Goal: Task Accomplishment & Management: Contribute content

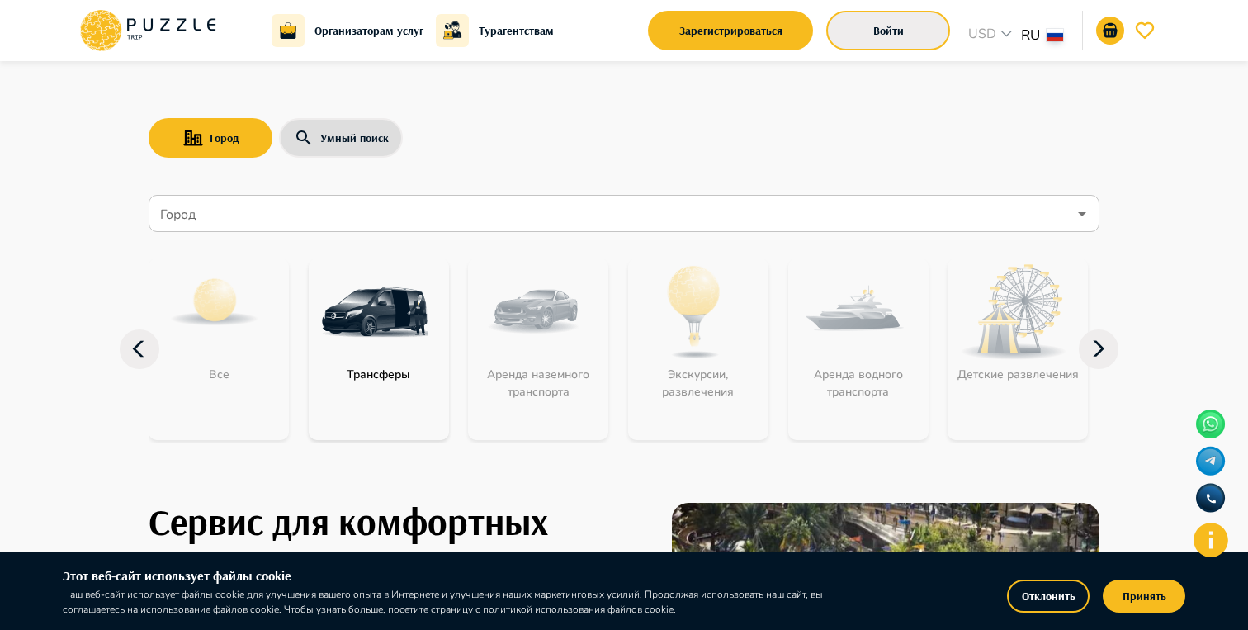
click at [888, 41] on button "Войти" at bounding box center [888, 31] width 124 height 40
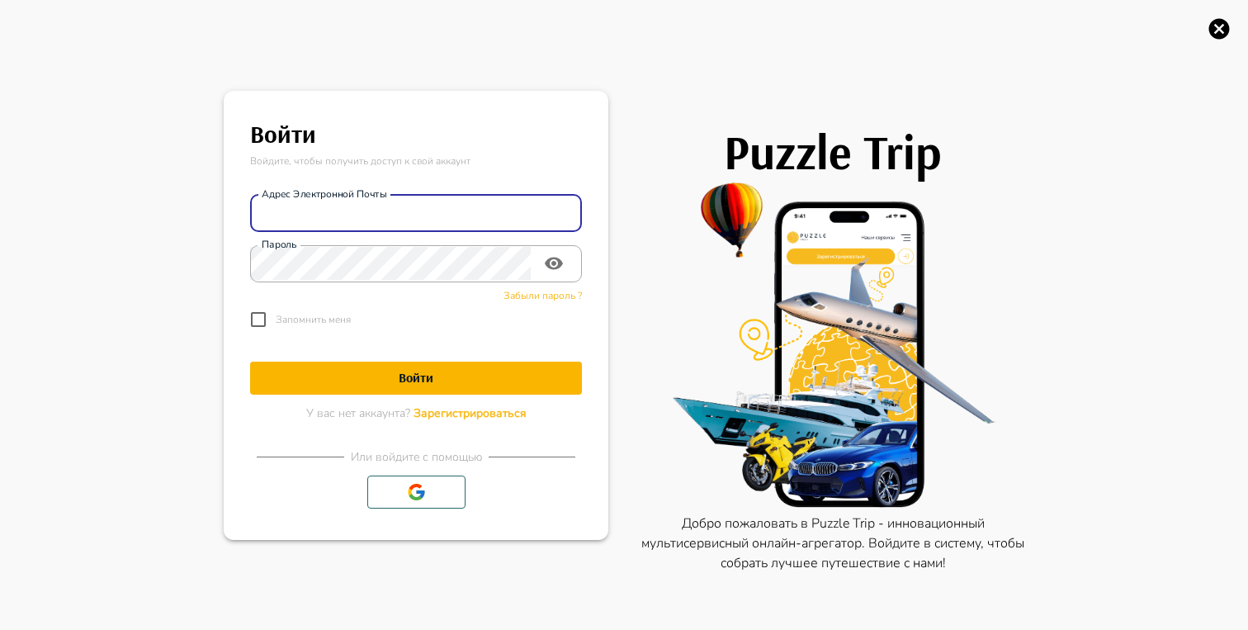
click at [350, 224] on input "Адрес электронной почты" at bounding box center [416, 212] width 332 height 33
type input "**********"
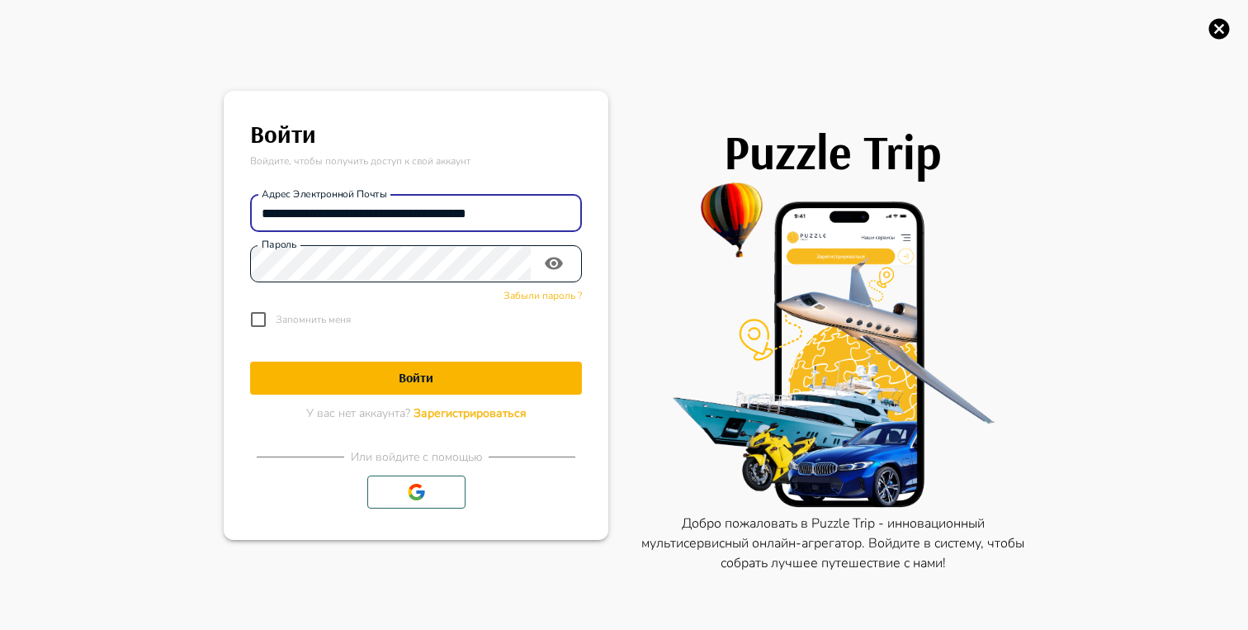
click at [343, 280] on div "Пароль" at bounding box center [416, 263] width 332 height 37
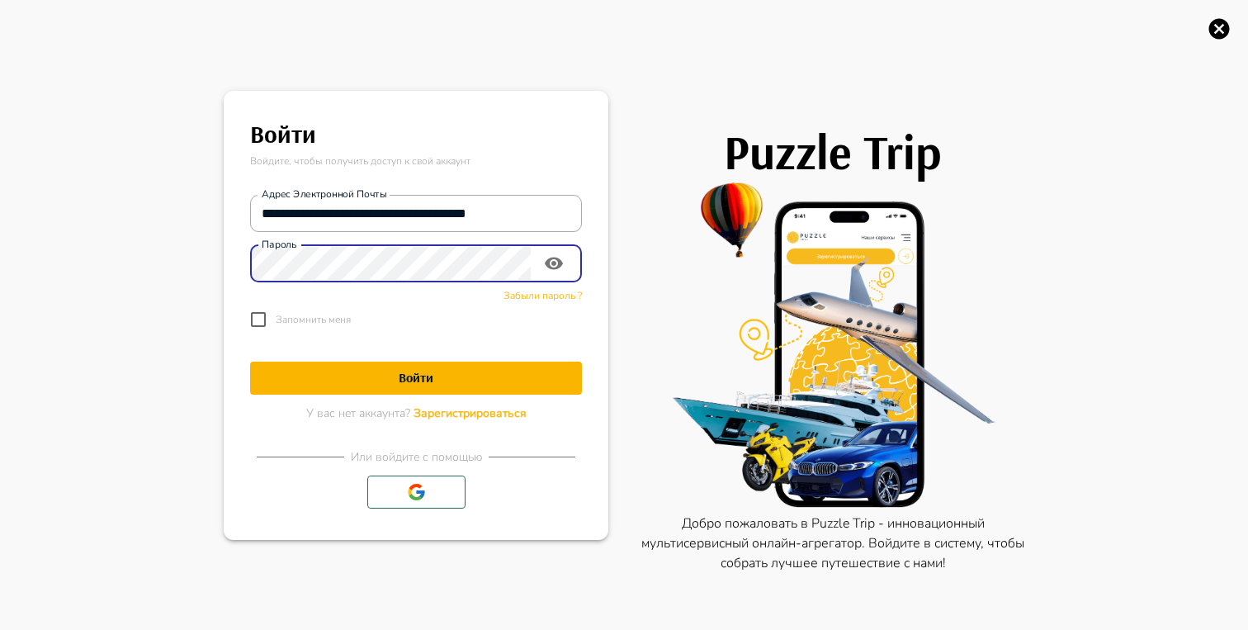
click at [557, 267] on icon "toggle password visibility" at bounding box center [554, 264] width 18 height 12
click at [414, 377] on h1 "Войти" at bounding box center [416, 378] width 332 height 16
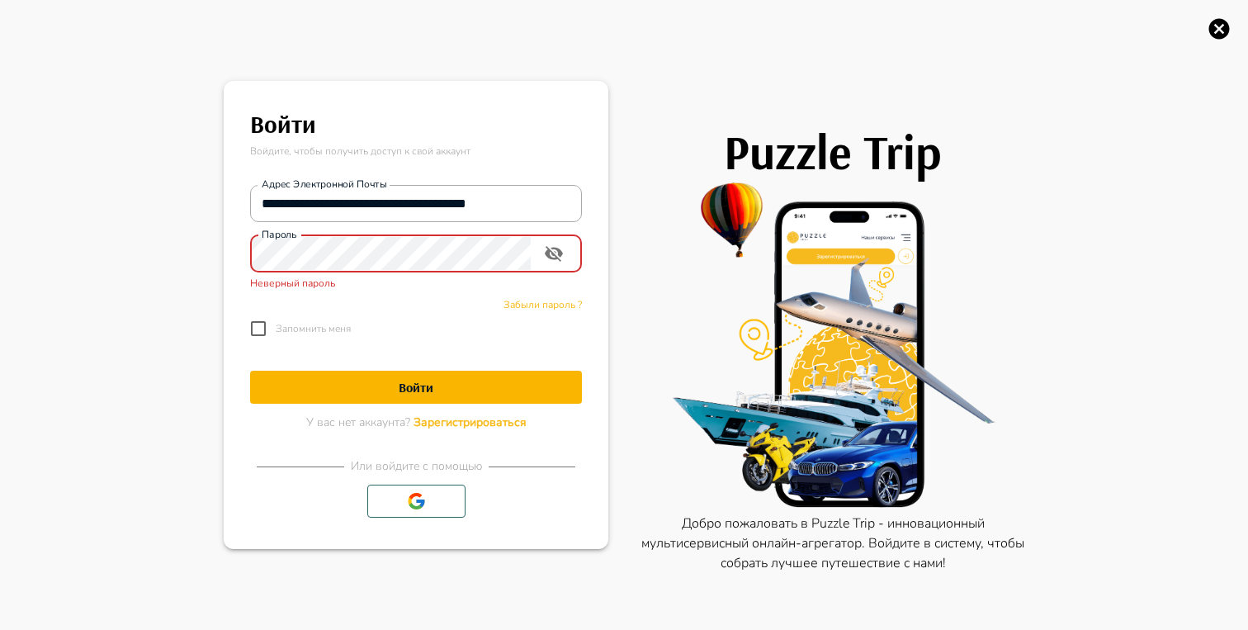
click at [250, 371] on button "Войти" at bounding box center [416, 387] width 332 height 33
click at [396, 390] on h1 "Войти" at bounding box center [416, 388] width 332 height 16
click at [641, 289] on div "Puzzle Trip Добро пожаловать в Puzzle Trip - инновационный мультисервисный онла…" at bounding box center [816, 315] width 416 height 630
click at [422, 388] on h1 "Войти" at bounding box center [416, 388] width 332 height 16
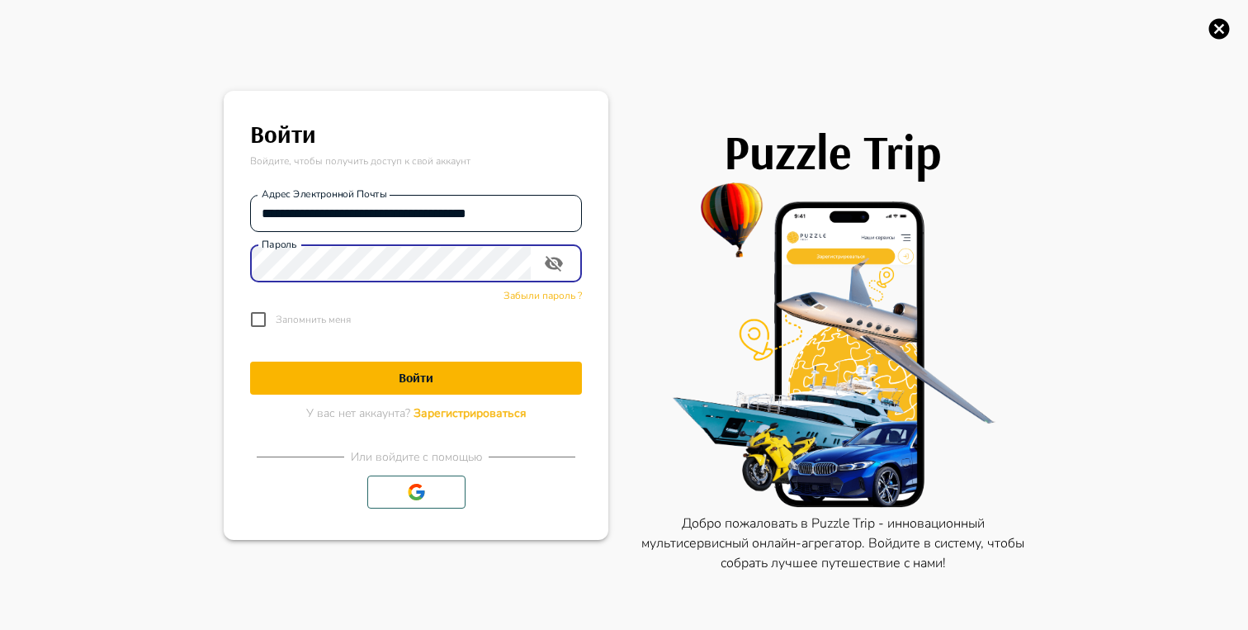
click at [437, 209] on input "**********" at bounding box center [416, 212] width 332 height 33
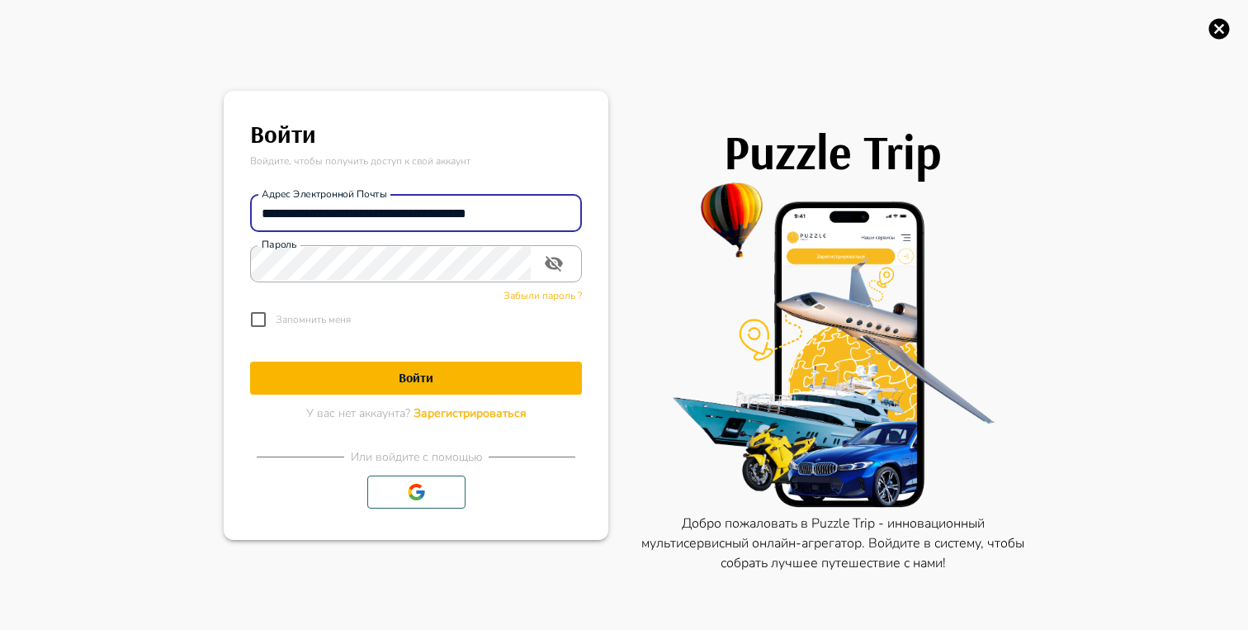
click at [437, 209] on input "**********" at bounding box center [416, 212] width 332 height 33
type input "**********"
click at [411, 371] on h1 "Войти" at bounding box center [416, 378] width 332 height 16
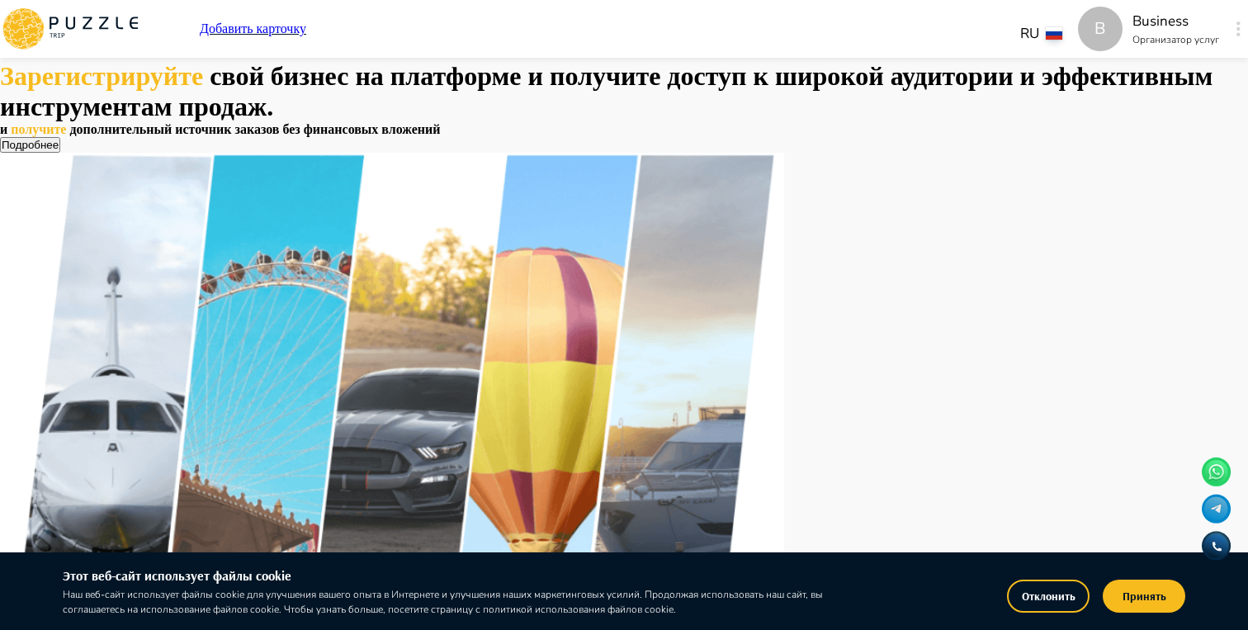
click at [1232, 17] on button "button" at bounding box center [1238, 28] width 12 height 23
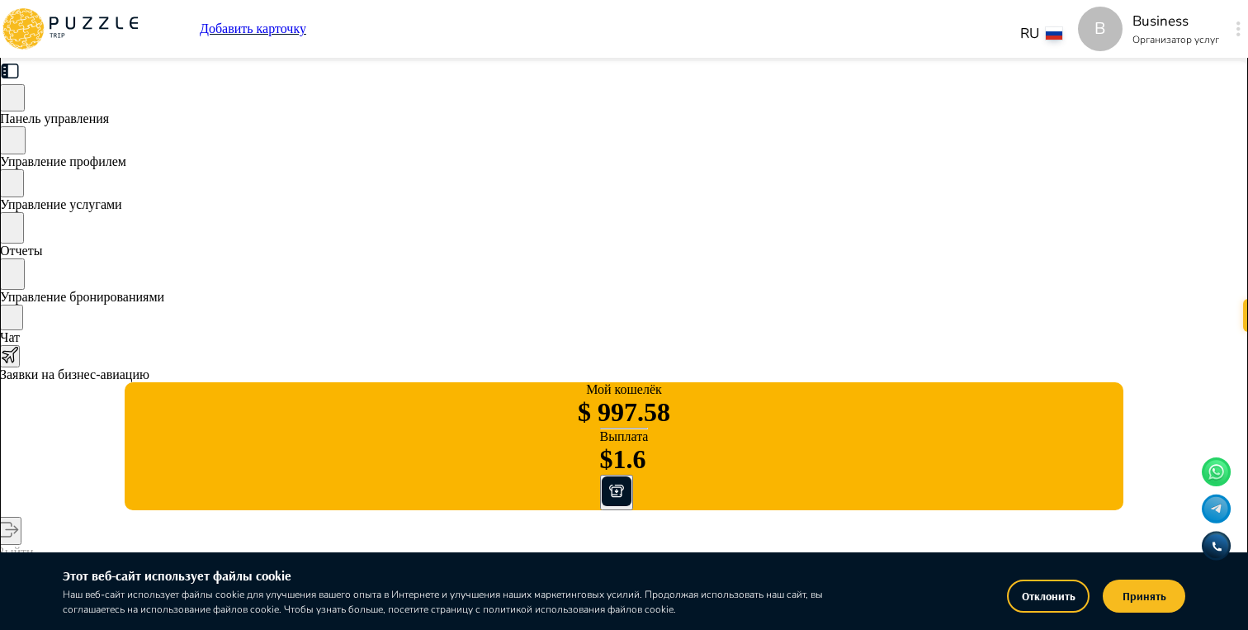
click at [164, 302] on span "Управление бронированиями" at bounding box center [82, 297] width 164 height 14
click at [122, 207] on span "Управление услугами" at bounding box center [61, 204] width 122 height 14
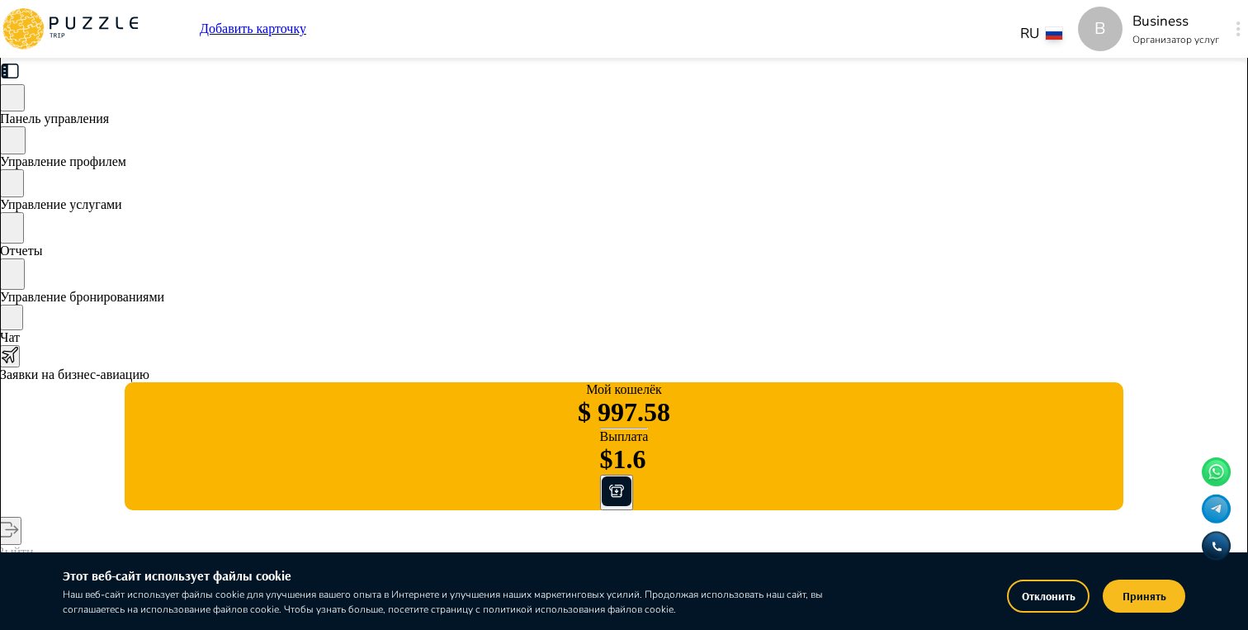
type textarea "*"
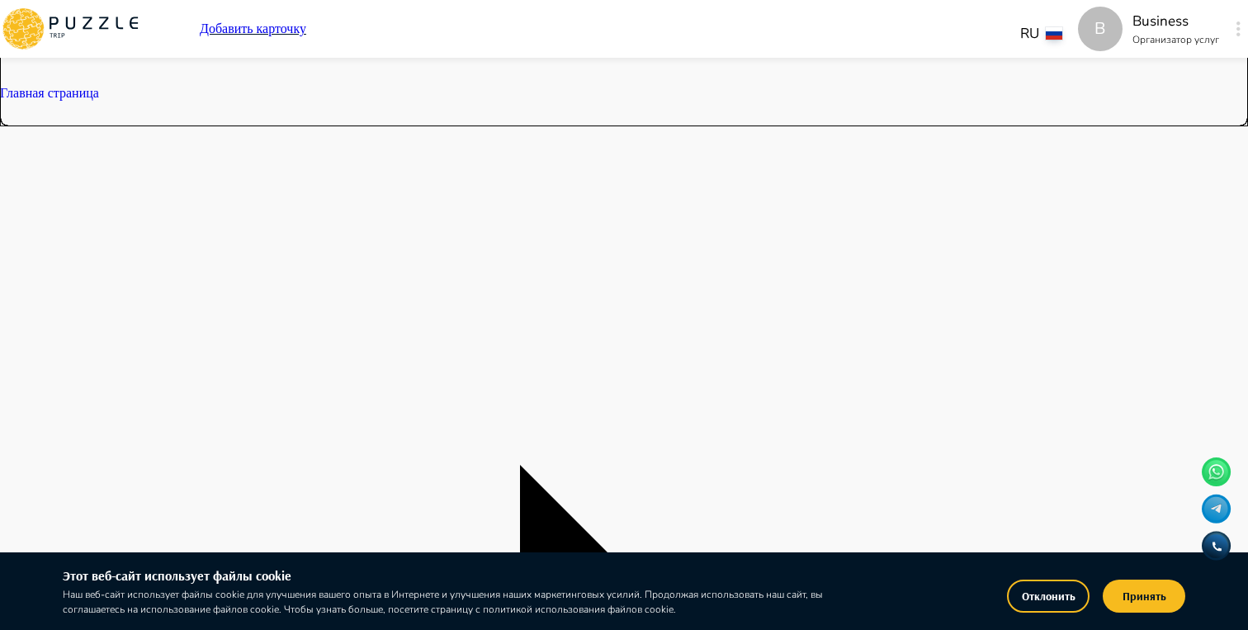
scroll to position [0, 35]
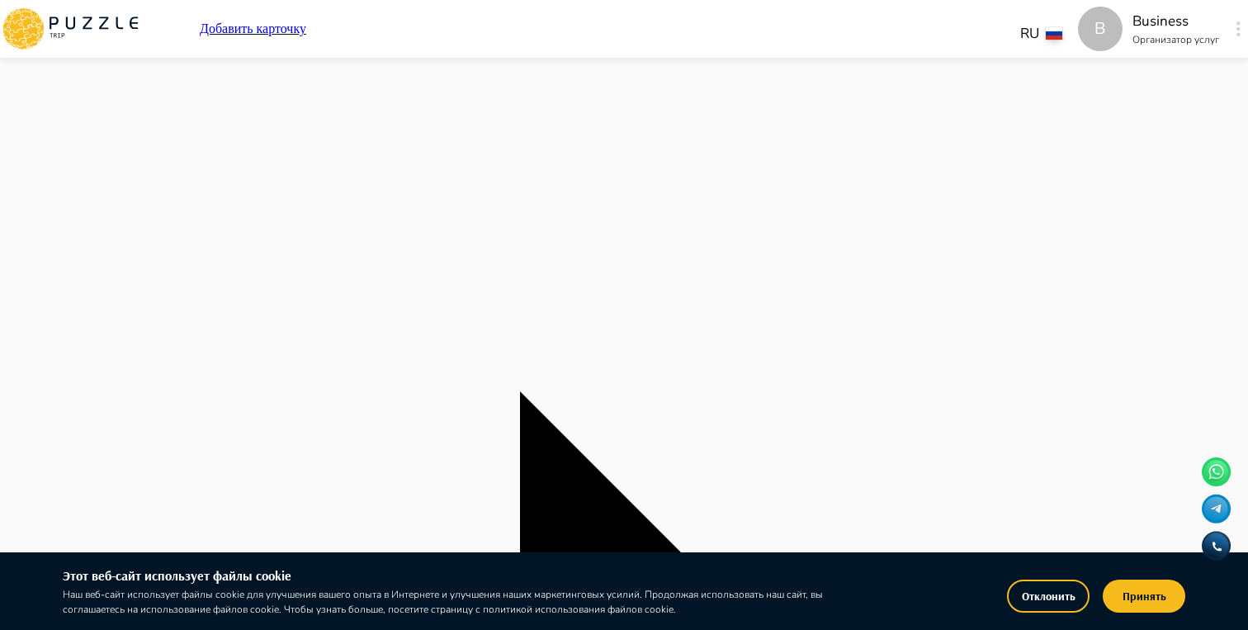
type textarea "*"
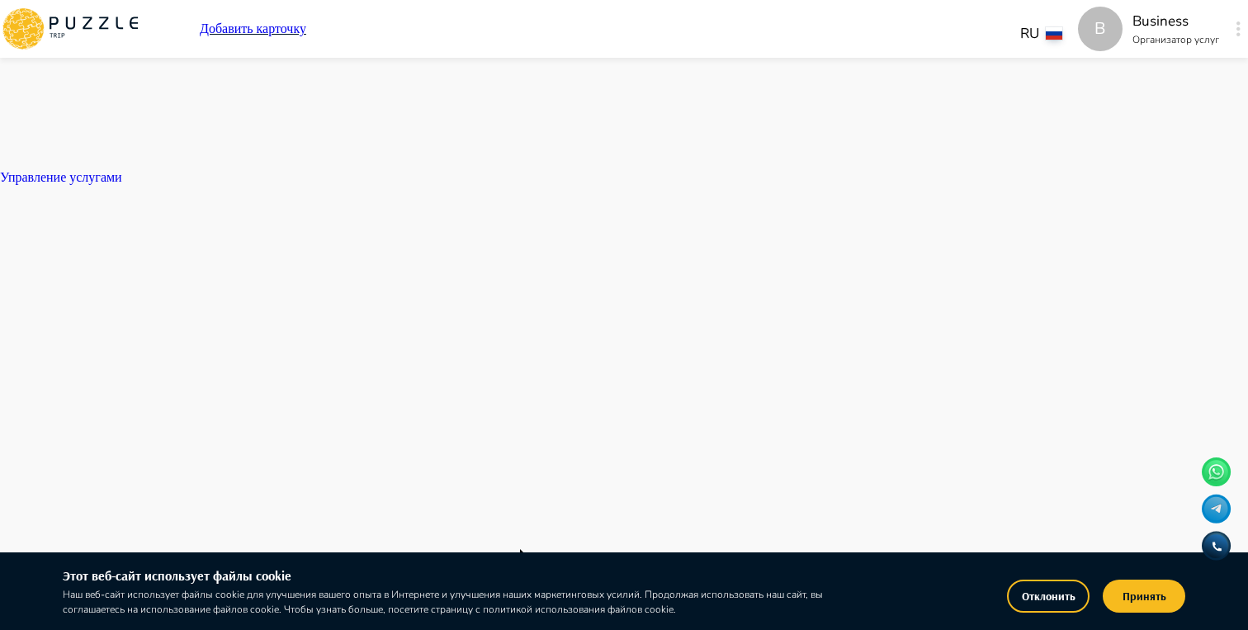
scroll to position [3193, 0]
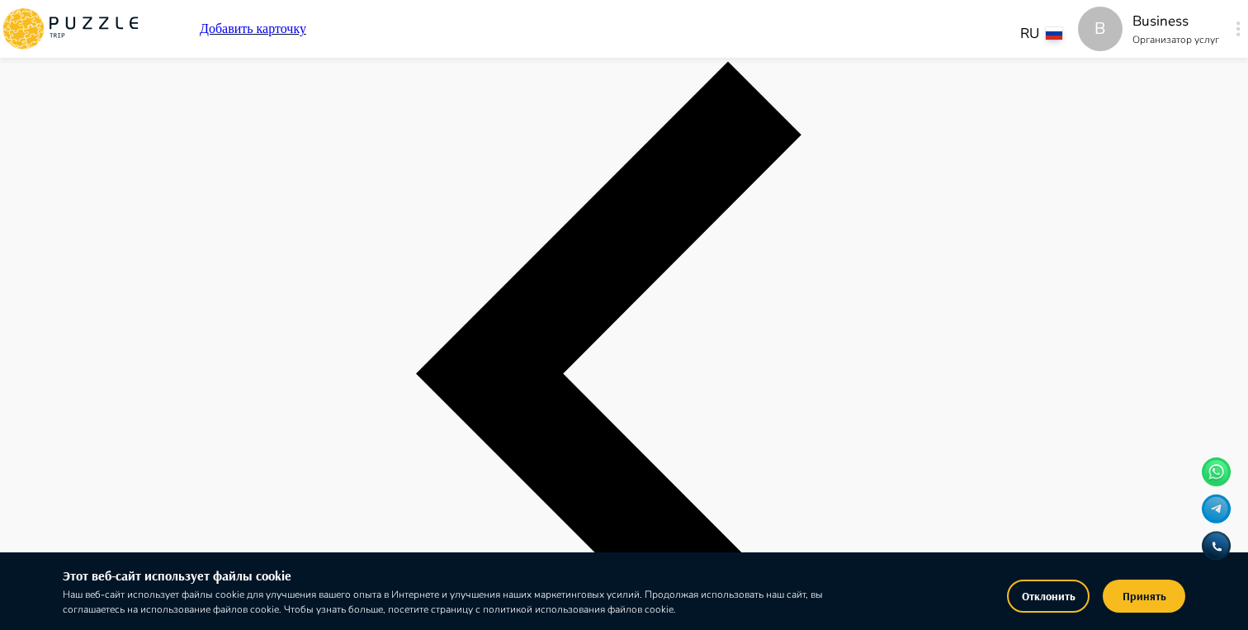
scroll to position [3436, 0]
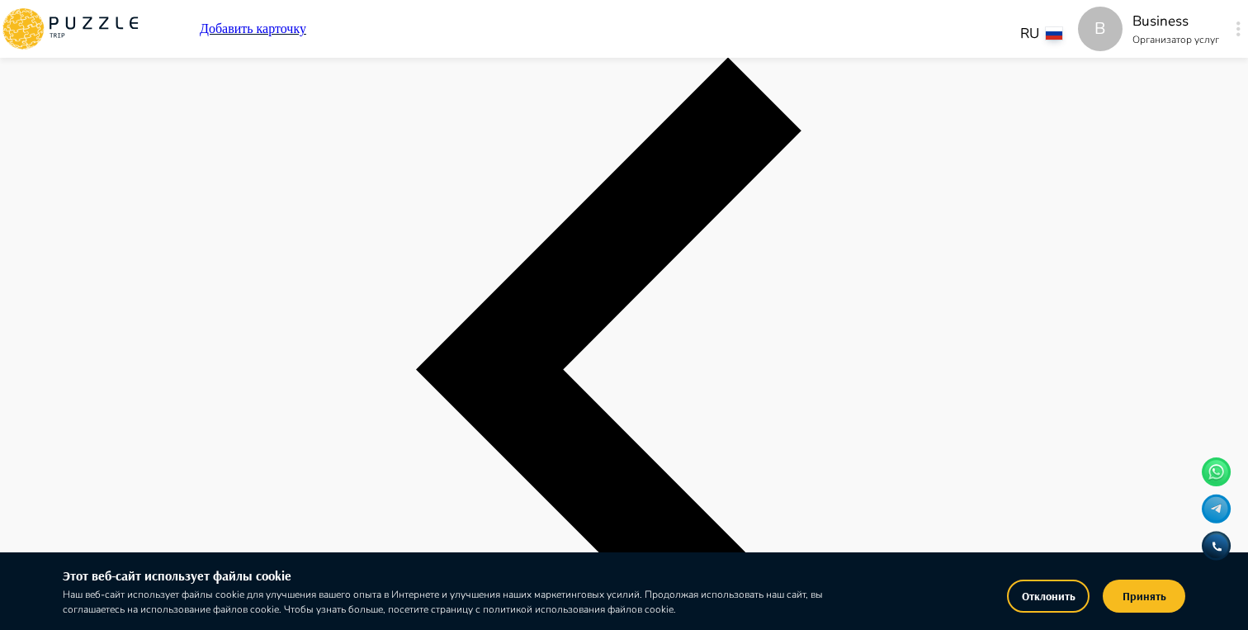
type input "*"
type textarea "*"
type input "*"
type textarea "*"
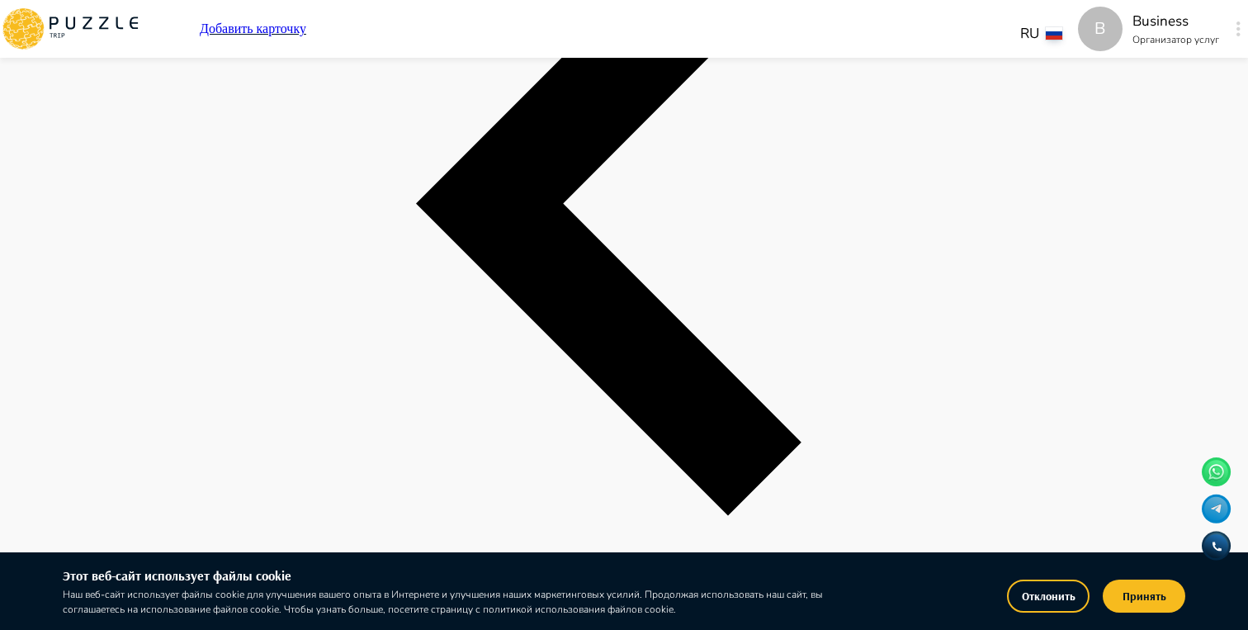
scroll to position [3618, 0]
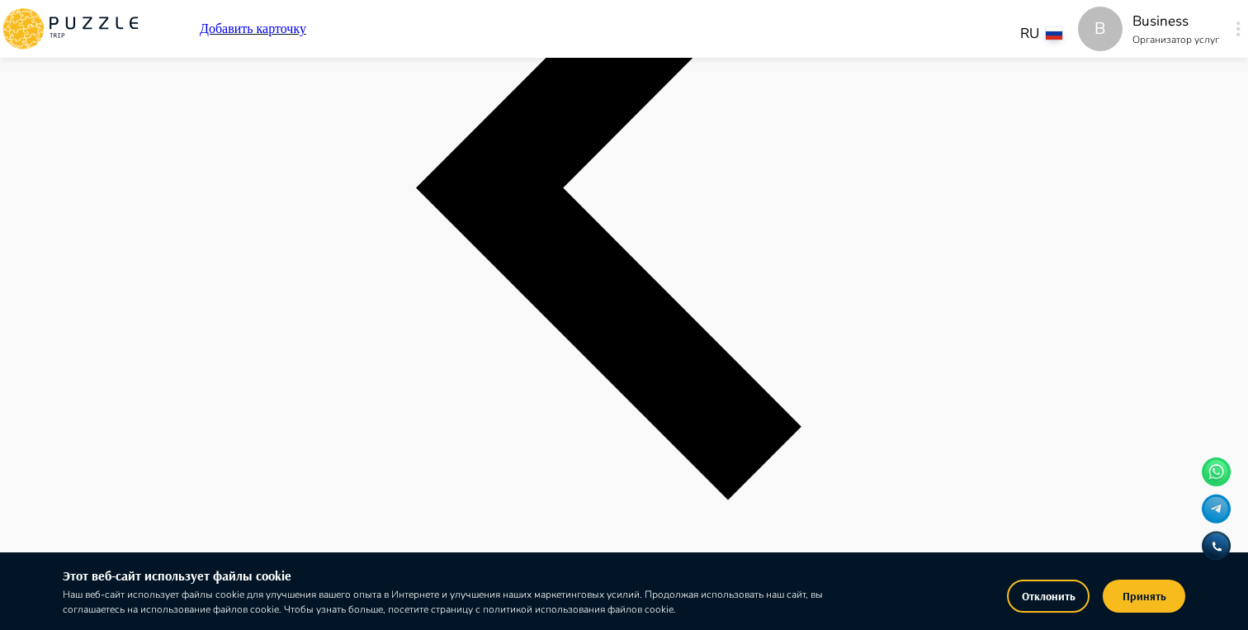
type input "*"
type textarea "*"
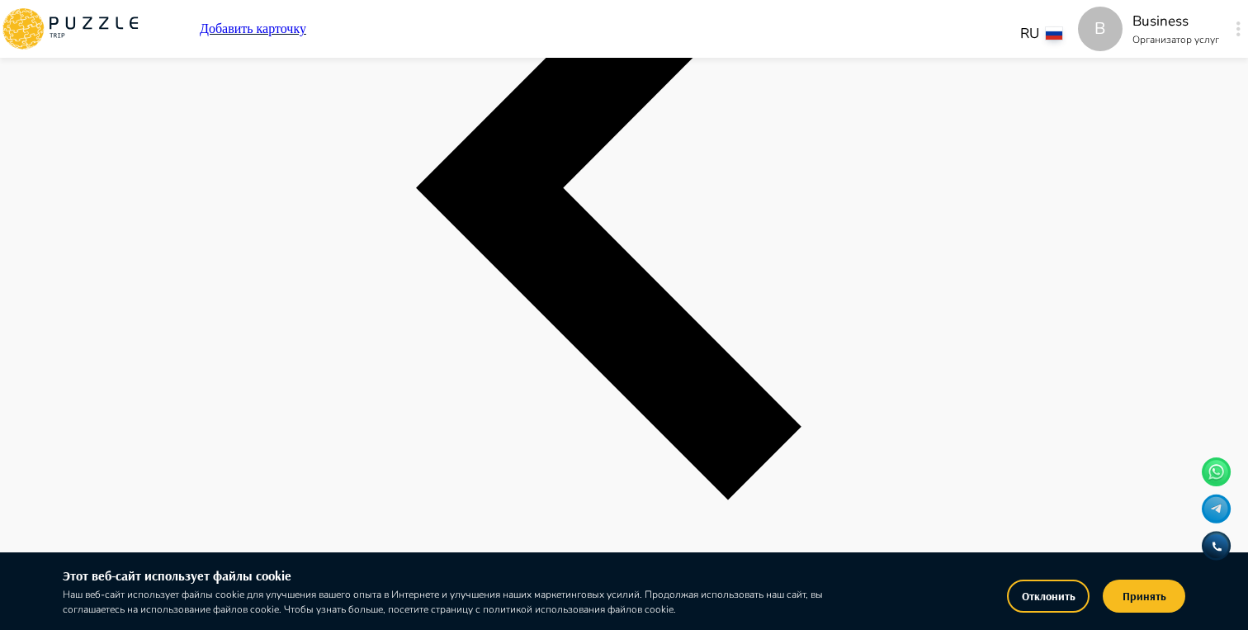
type input "*"
type textarea "*"
type input "**"
type textarea "*"
type input "*"
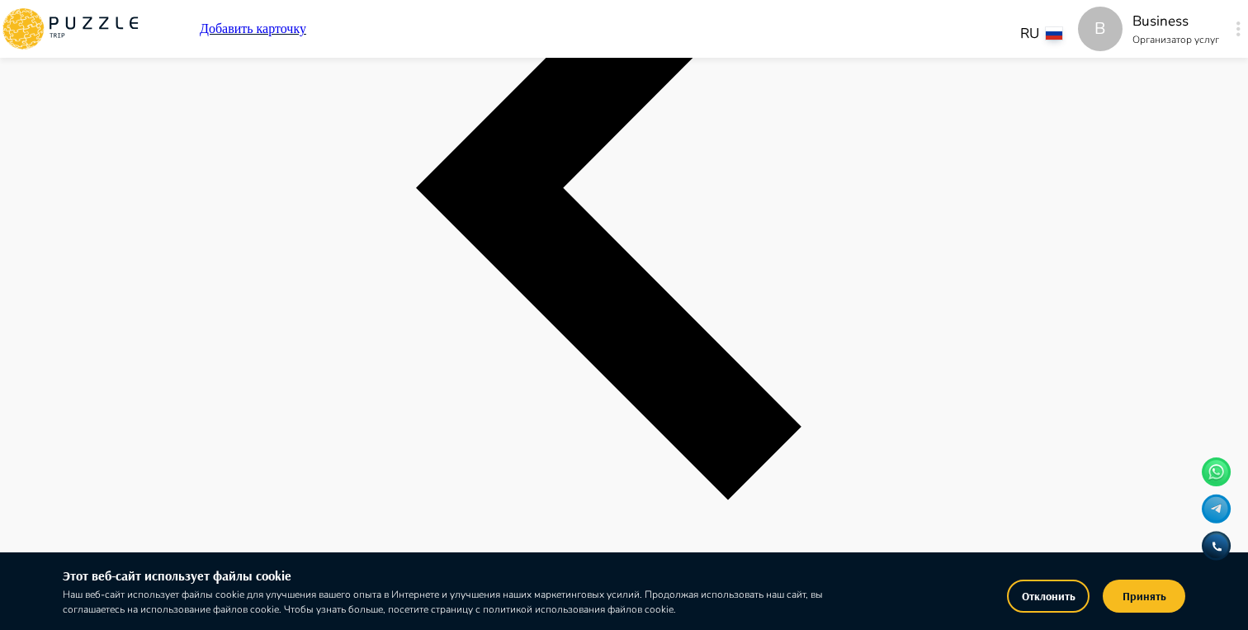
type textarea "*"
type input "*"
type textarea "*"
type input "*"
type textarea "*"
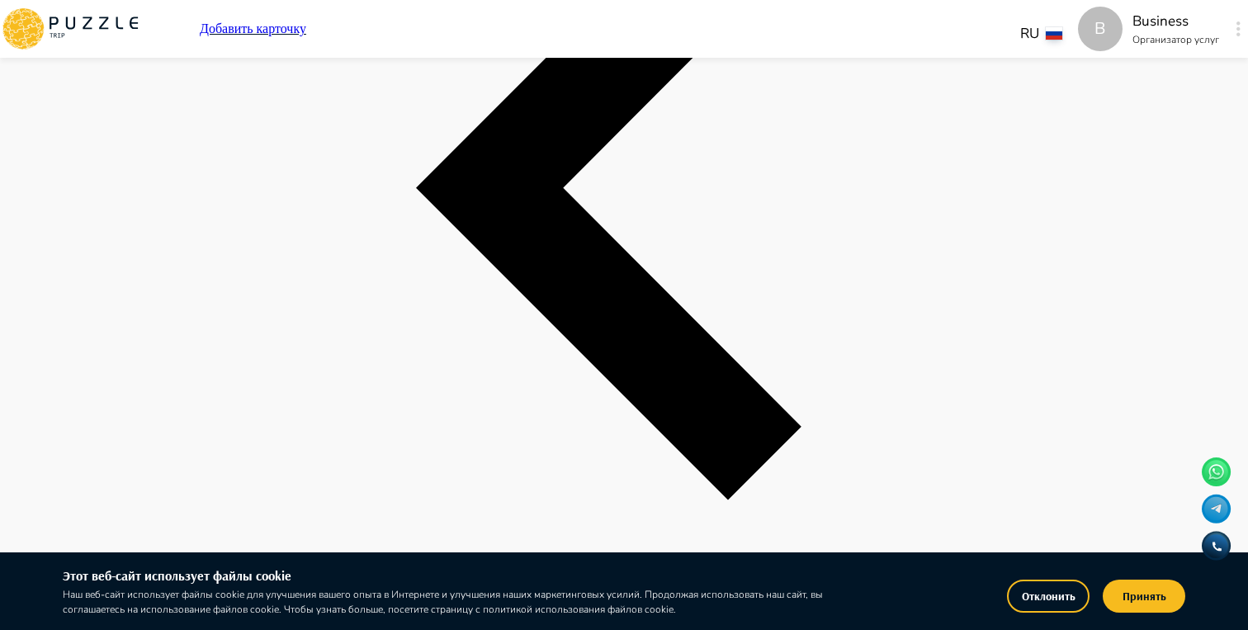
type input "**"
type textarea "*"
type input "*"
type textarea "*"
type input "*"
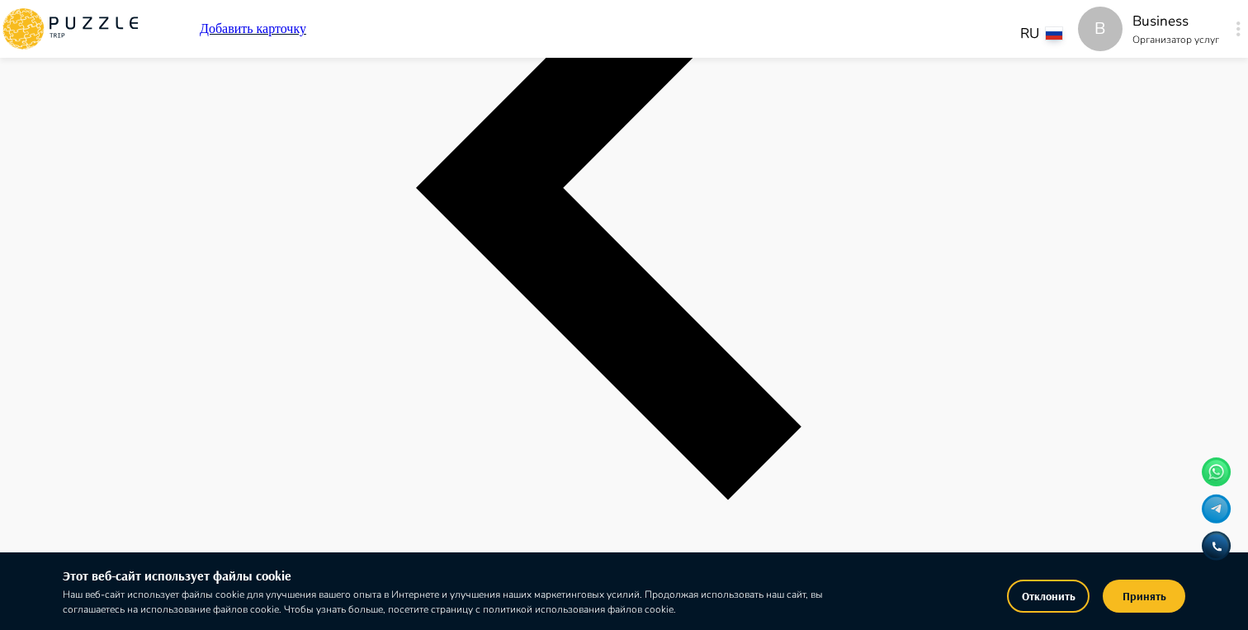
type textarea "*"
type input "**"
type textarea "*"
type input "*"
type textarea "*"
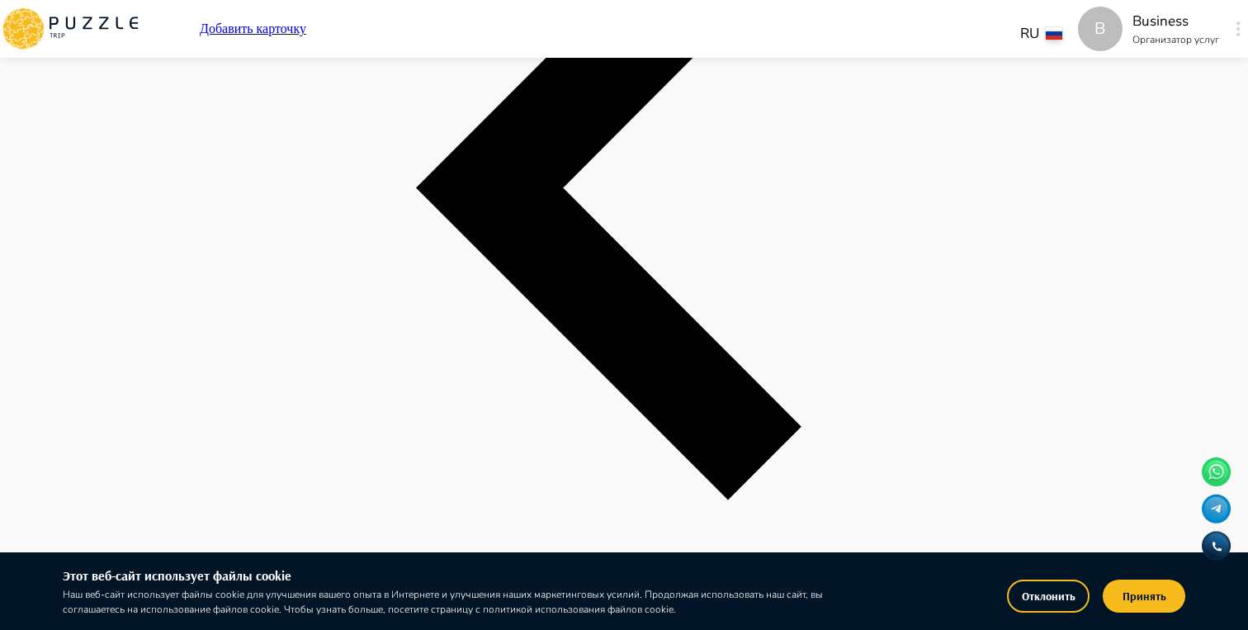
type input "*"
type textarea "*"
type input "*"
type textarea "*"
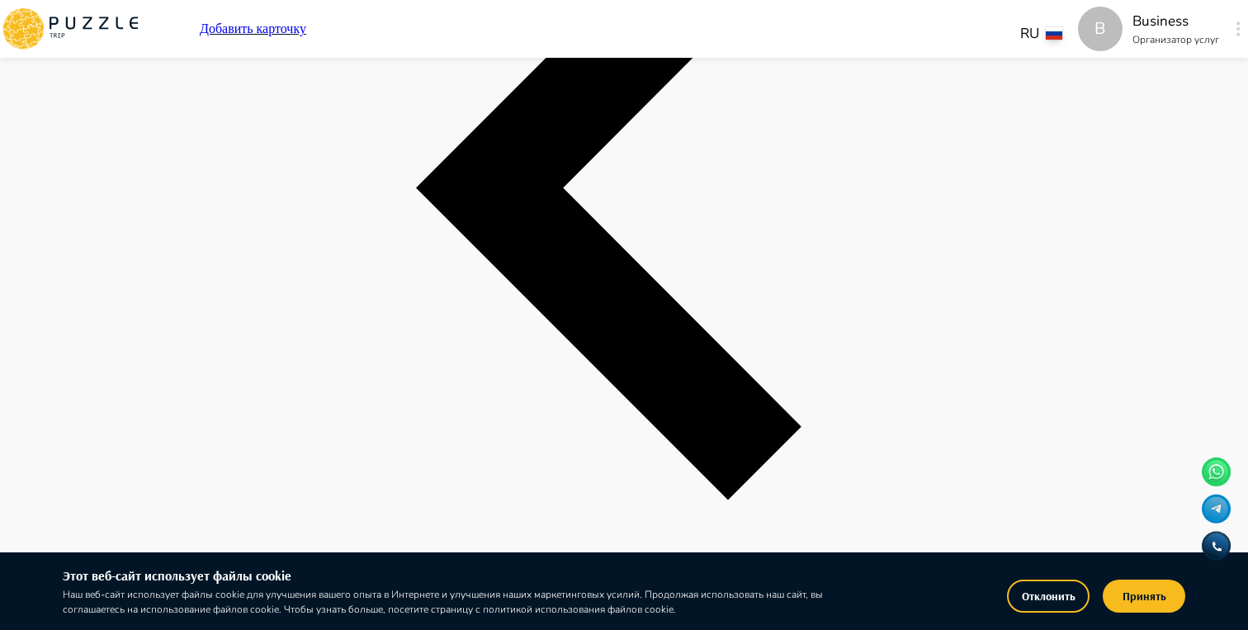
type input "*"
type textarea "*"
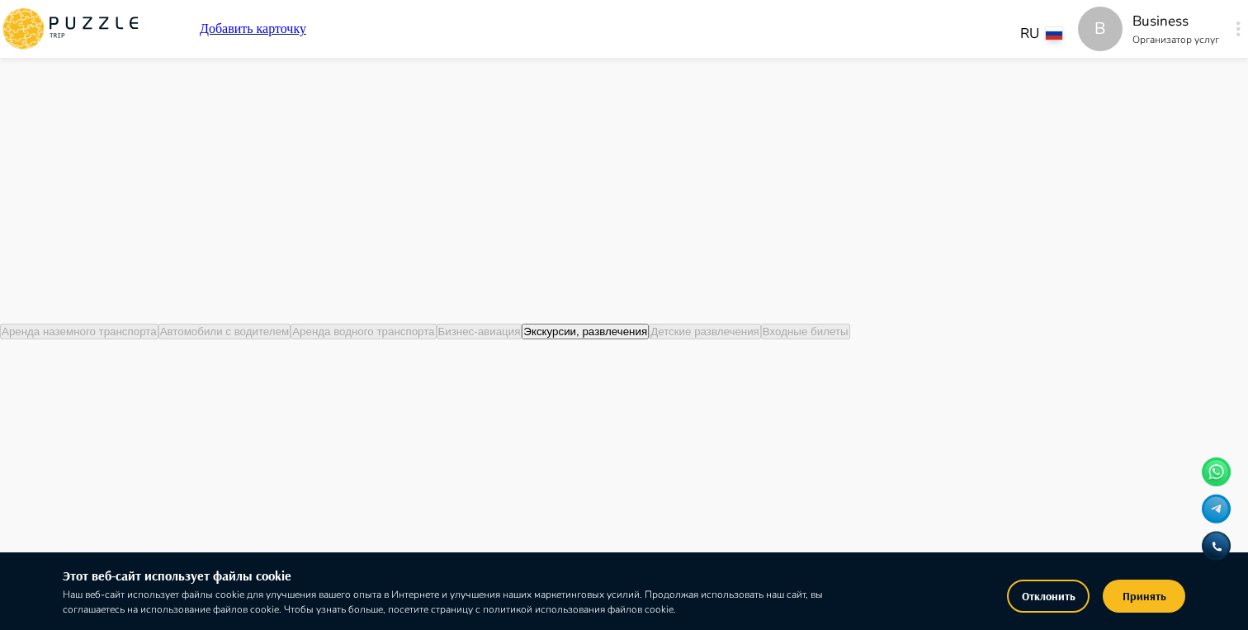
type input "*"
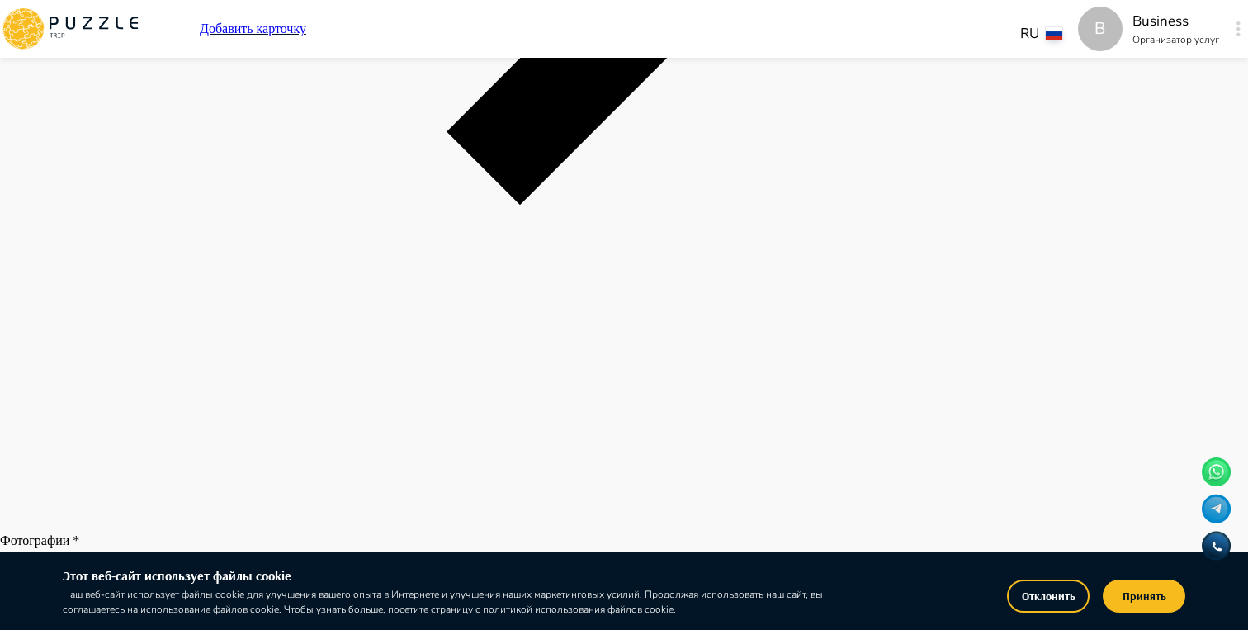
scroll to position [5198, 0]
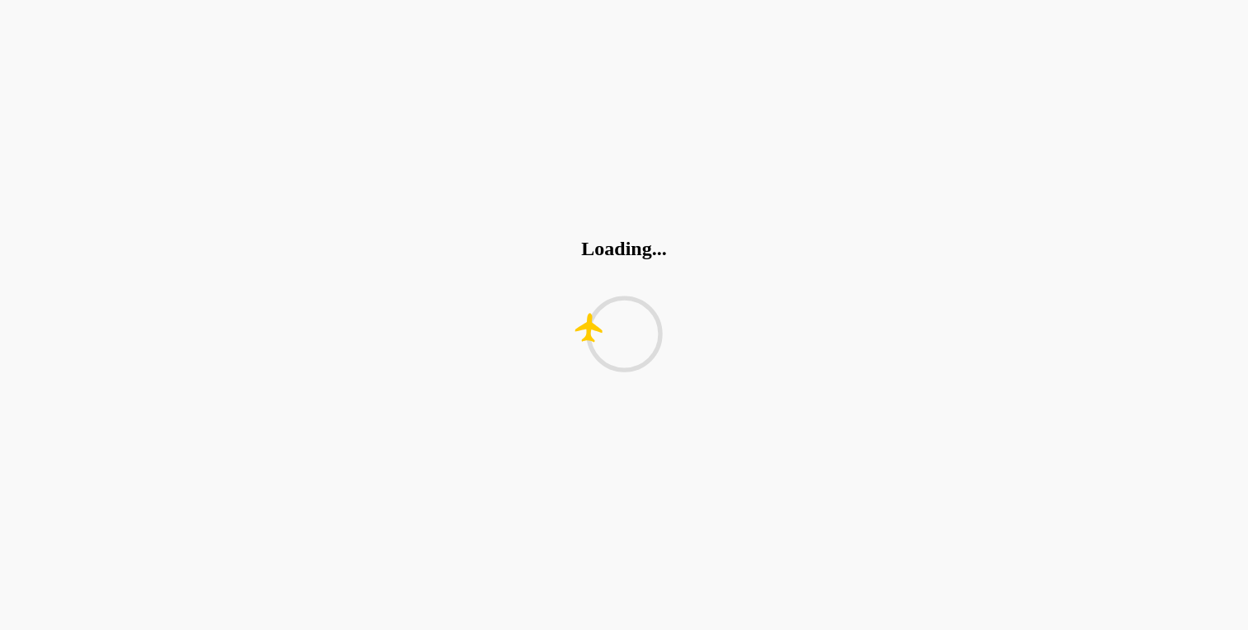
scroll to position [0, 0]
type textarea "*"
type input "*"
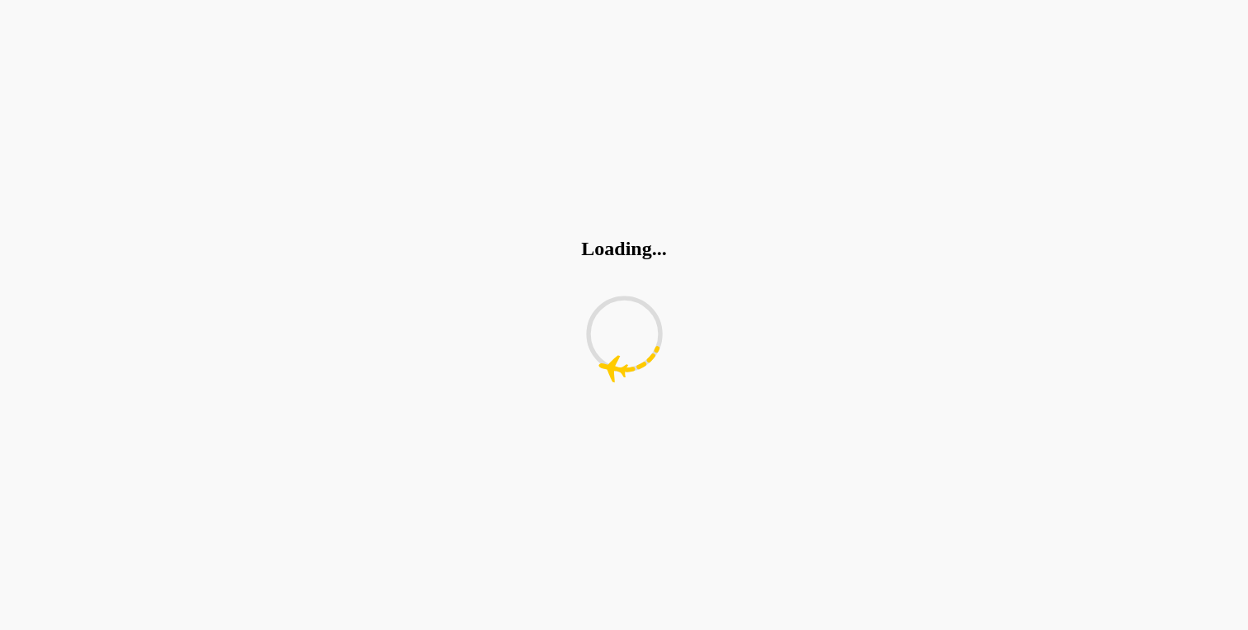
type textarea "*"
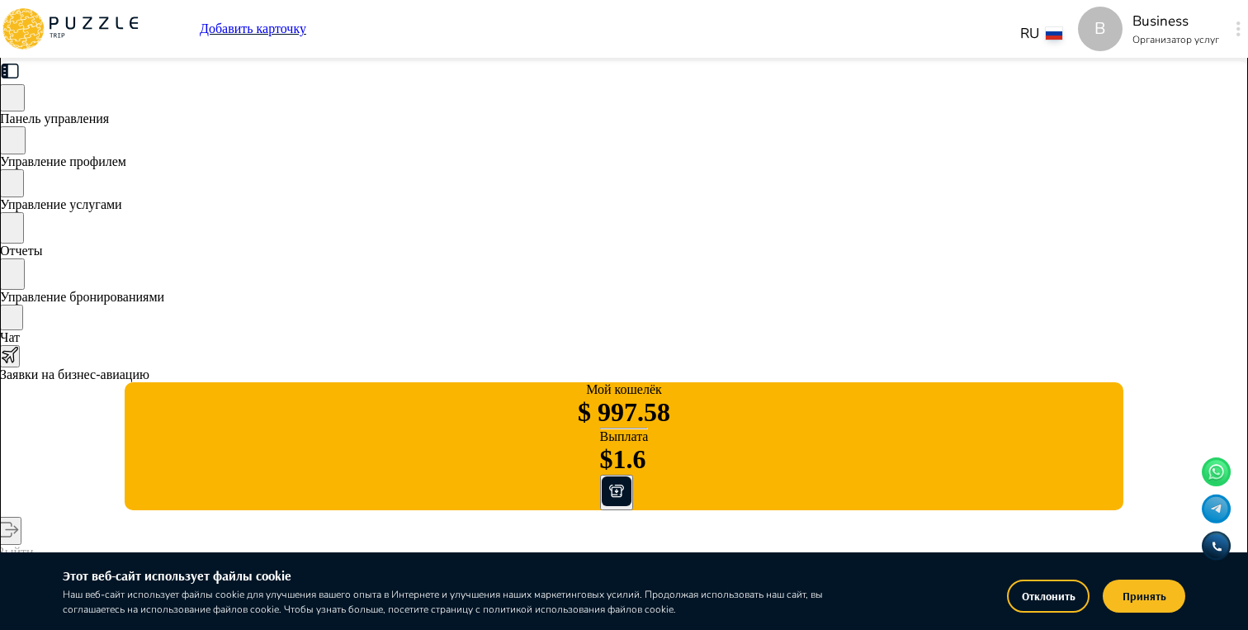
type input "*"
type textarea "*"
click at [1229, 16] on div "B" at bounding box center [1238, 29] width 19 height 30
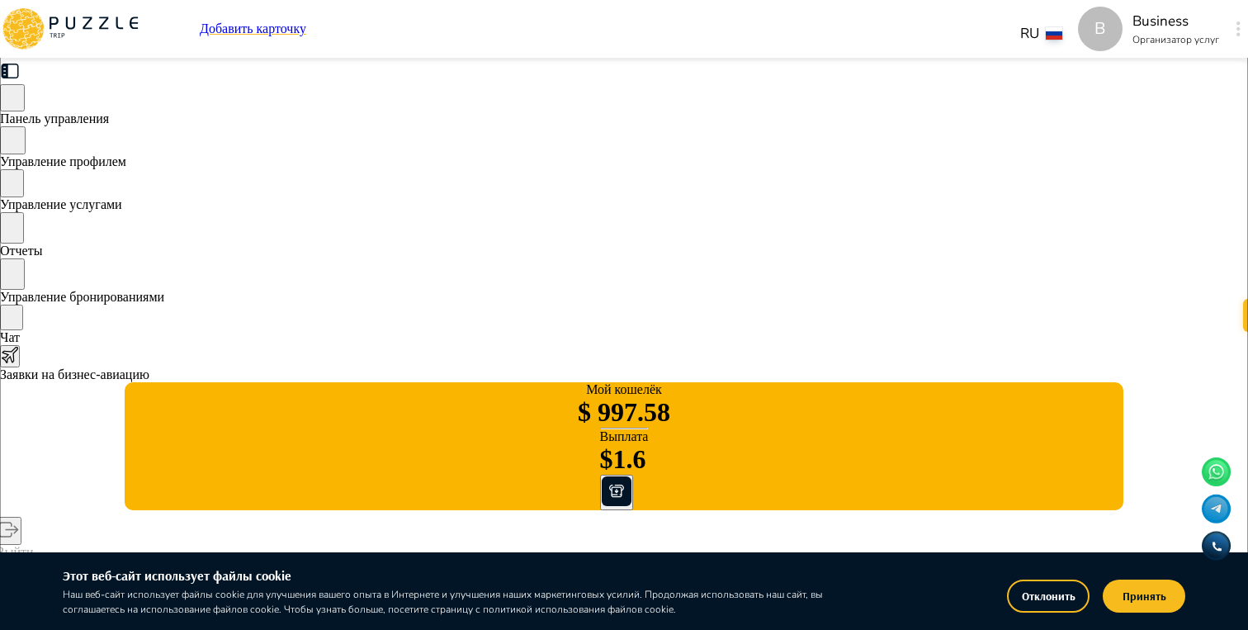
type textarea "*"
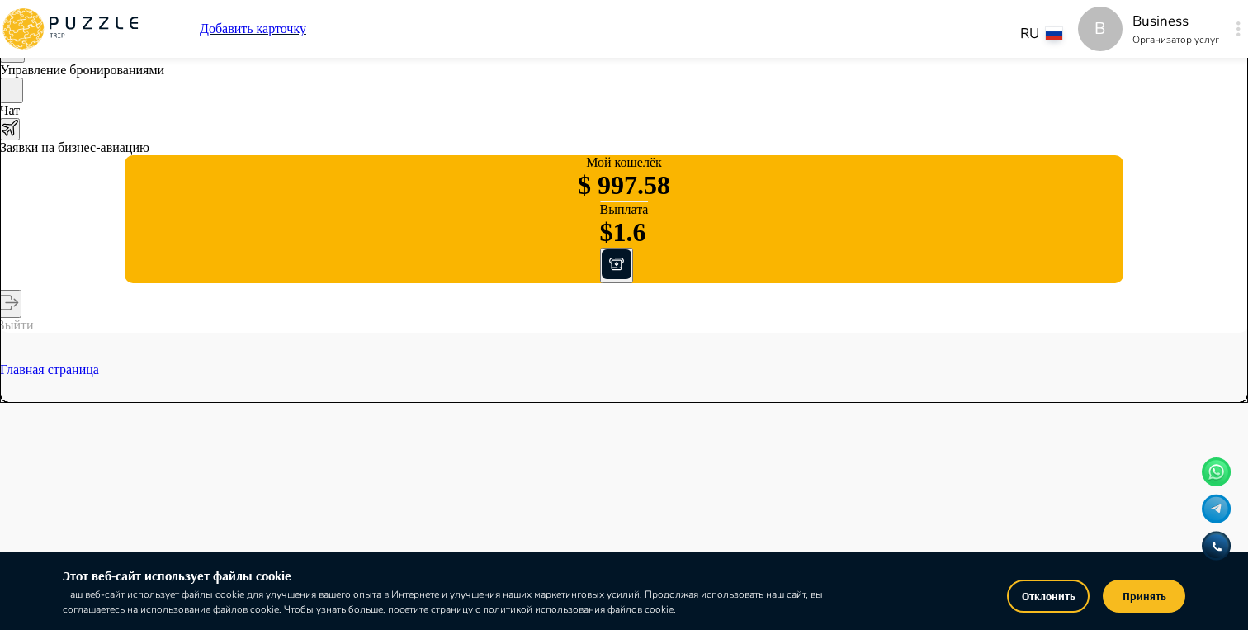
type textarea "*"
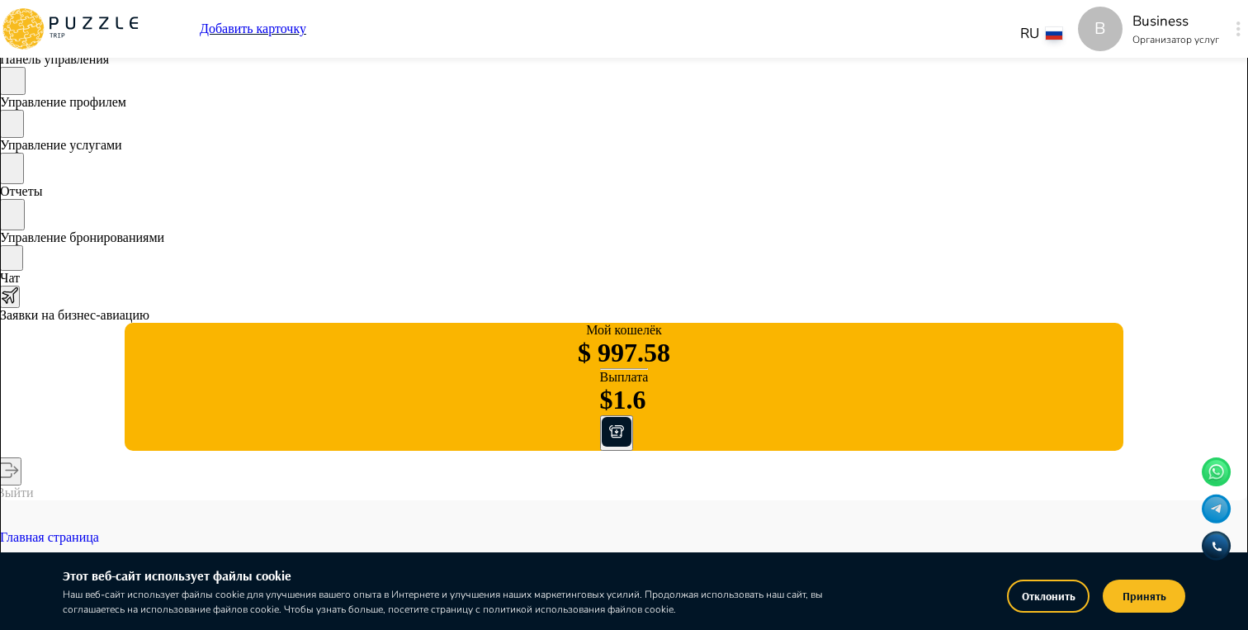
scroll to position [0, 0]
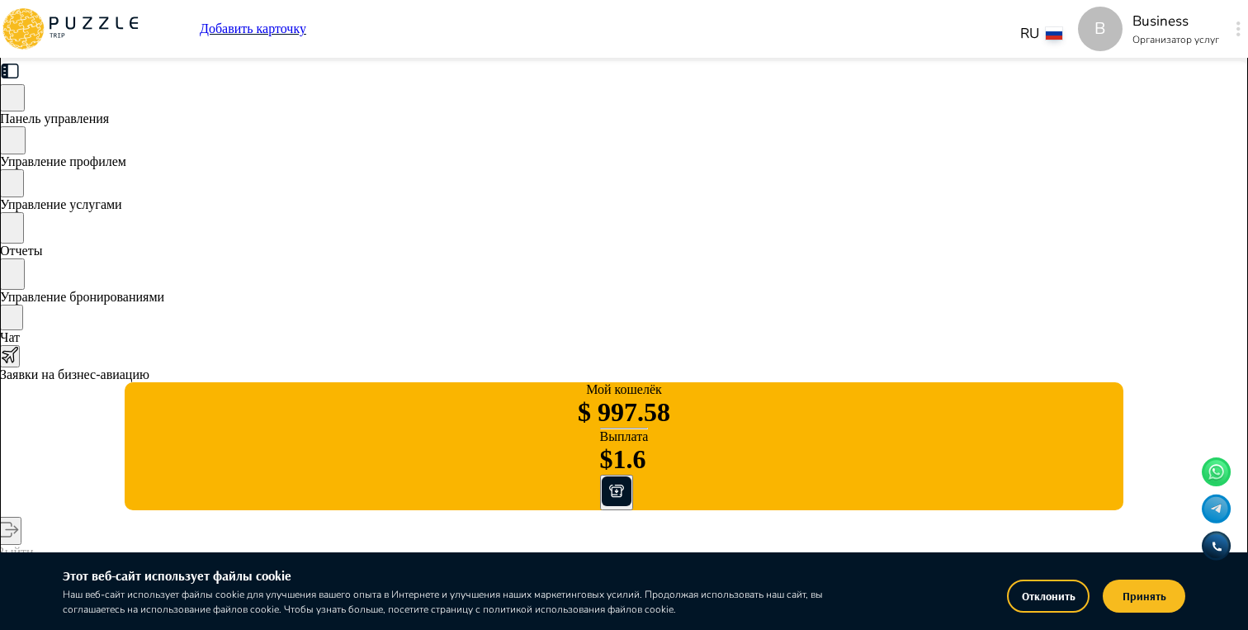
click at [122, 203] on span "Управление услугами" at bounding box center [61, 204] width 122 height 14
